Goal: Check status: Check status

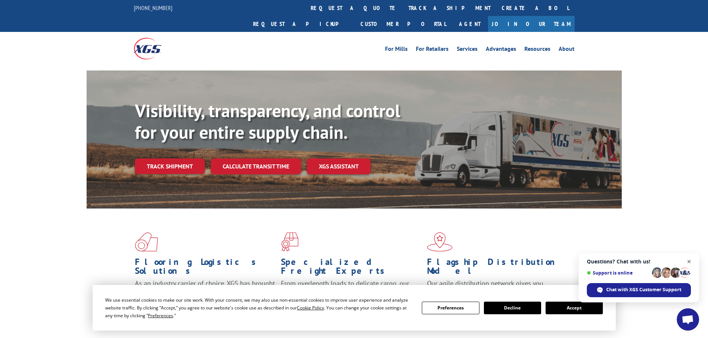
click at [690, 261] on span "Close chat" at bounding box center [688, 261] width 9 height 9
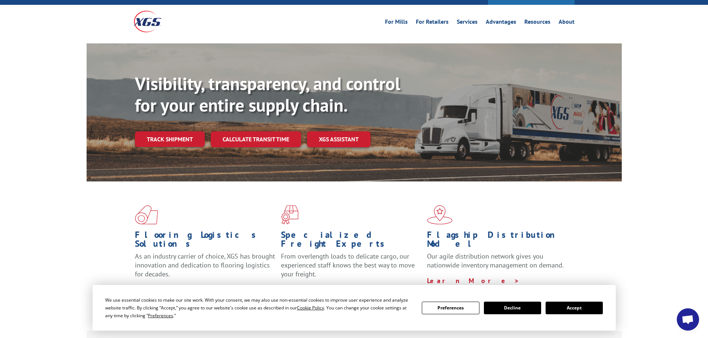
scroll to position [111, 0]
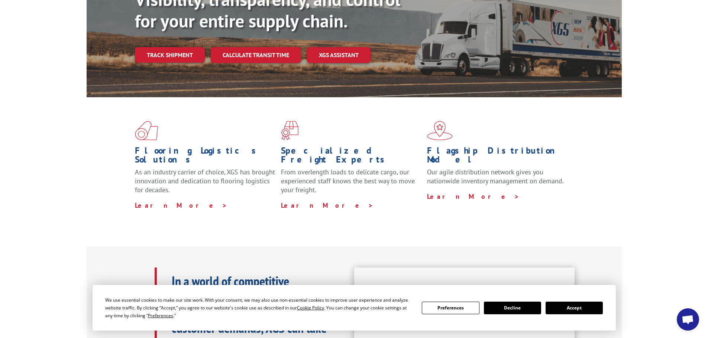
click at [579, 309] on button "Accept" at bounding box center [573, 308] width 57 height 13
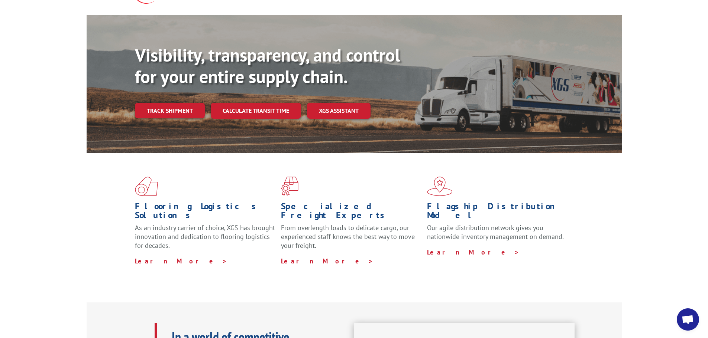
scroll to position [0, 0]
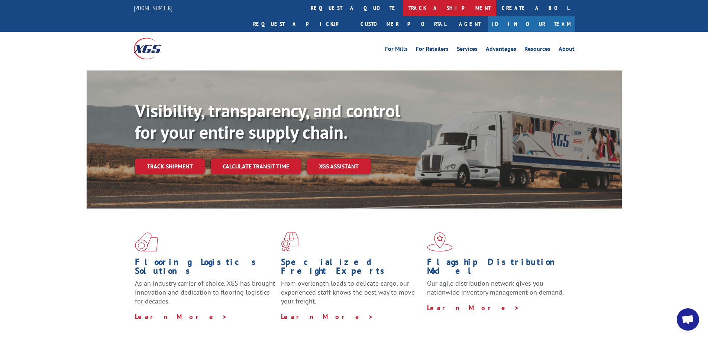
click at [403, 9] on link "track a shipment" at bounding box center [449, 8] width 93 height 16
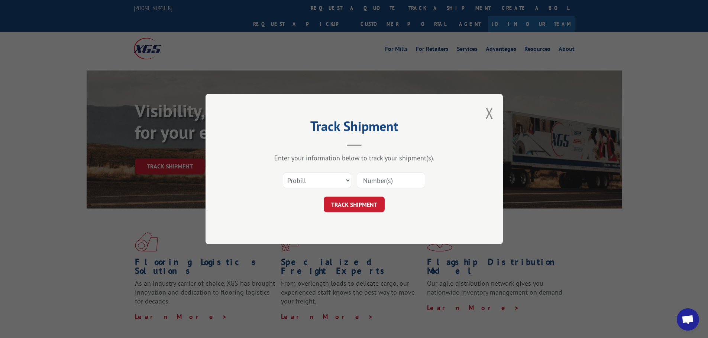
click at [383, 179] on input at bounding box center [391, 181] width 68 height 16
paste input "17303406"
type input "17303406"
click at [363, 202] on button "TRACK SHIPMENT" at bounding box center [354, 205] width 61 height 16
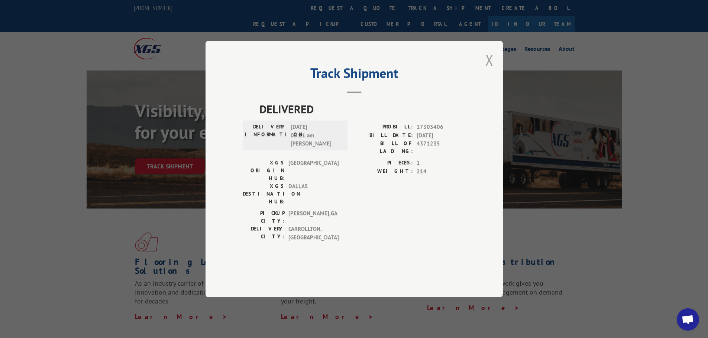
click at [489, 70] on button "Close modal" at bounding box center [489, 60] width 8 height 20
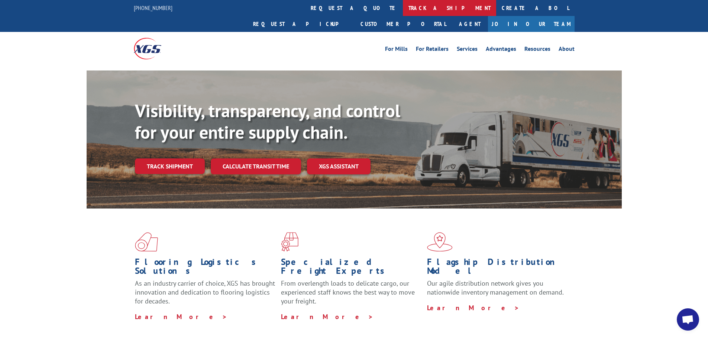
click at [403, 7] on link "track a shipment" at bounding box center [449, 8] width 93 height 16
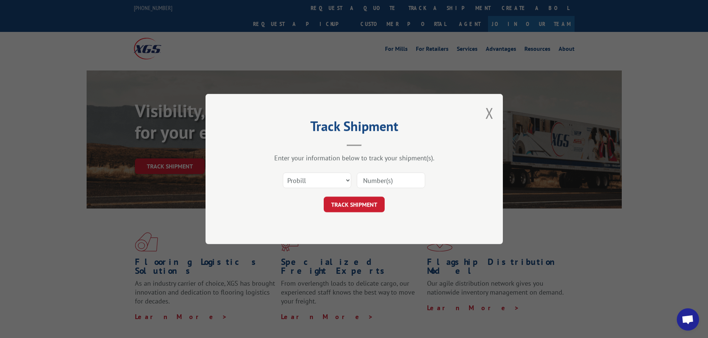
click at [370, 173] on input at bounding box center [391, 181] width 68 height 16
type input "17302108"
click at [324, 197] on button "TRACK SHIPMENT" at bounding box center [354, 205] width 61 height 16
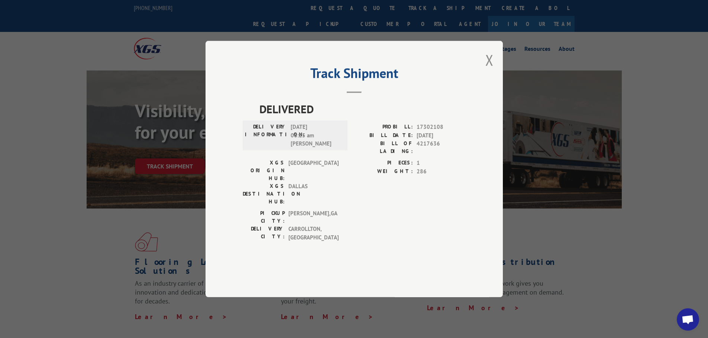
click at [652, 116] on div "Track Shipment DELIVERED DELIVERY INFORMATION: 06/17/2025 06:25 am JOSE D PROBI…" at bounding box center [354, 169] width 708 height 338
drag, startPoint x: 668, startPoint y: 77, endPoint x: 665, endPoint y: 72, distance: 5.7
click at [669, 77] on div "Track Shipment DELIVERED DELIVERY INFORMATION: 06/17/2025 06:25 am JOSE D PROBI…" at bounding box center [354, 169] width 708 height 338
